Goal: Complete application form

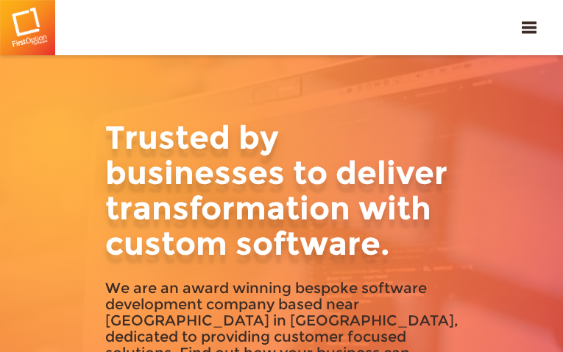
type input "dRISgJrdthtW"
type input "[EMAIL_ADDRESS][DOMAIN_NAME]"
type input "2329518059"
type input "pAiQGSDAZXrSonYA"
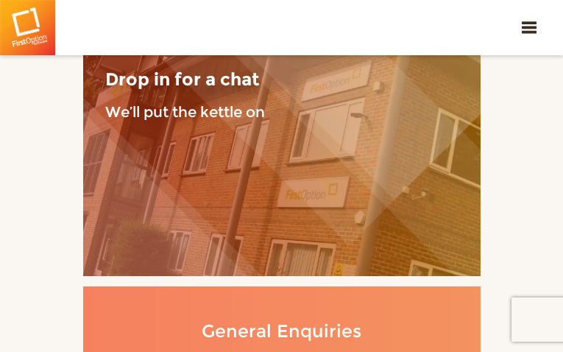
type input "IgmdHnKpHlhFx"
type input "[EMAIL_ADDRESS][DOMAIN_NAME]"
type input "VokZbSsmbwDYqI"
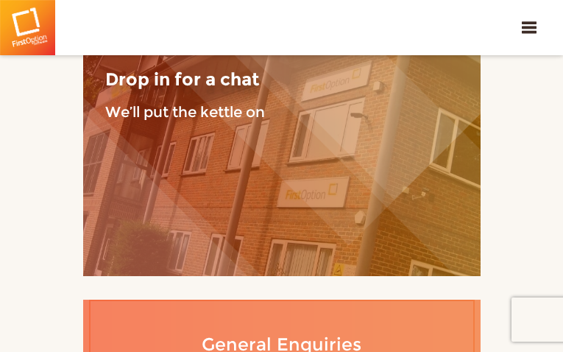
type input "tsScZUpJumfcHoyE"
type input "[EMAIL_ADDRESS][DOMAIN_NAME]"
type input "8227631706"
type input "jaoIONUqAePQ"
type input "QFWuEsTmHaJ"
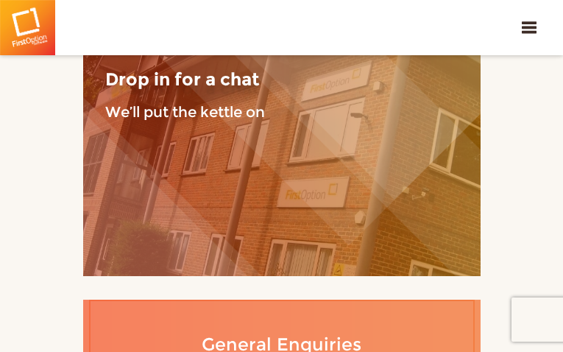
type input "[EMAIL_ADDRESS][DOMAIN_NAME]"
type input "7764120189"
type input "YUAPrCNgPZema"
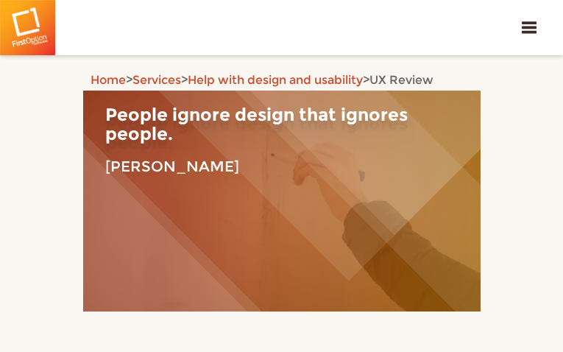
type input "unqPOTtLUkJUsNYW"
type input "[EMAIL_ADDRESS][DOMAIN_NAME]"
type input "9101354562"
type input "QKBUHMmGHamO"
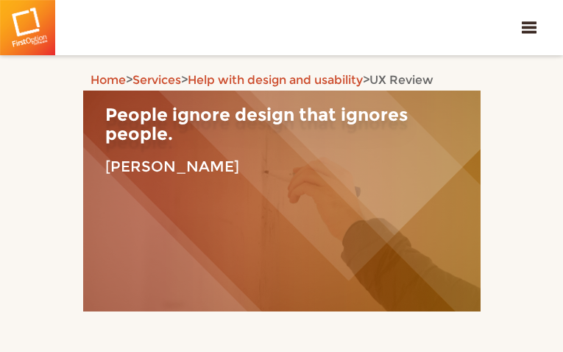
type input "RBnFVvqxWugdoEEm"
type input "[EMAIL_ADDRESS][DOMAIN_NAME]"
type input "2723689738"
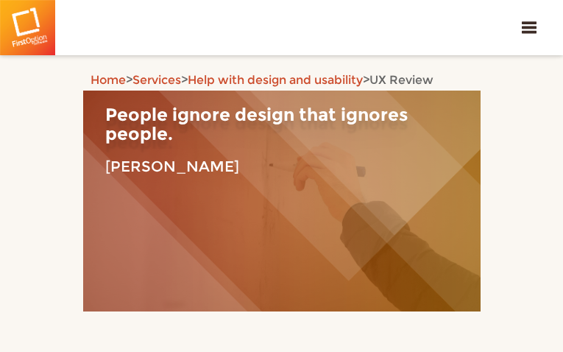
type input "fGQmLyIHXgTl"
